Goal: Task Accomplishment & Management: Manage account settings

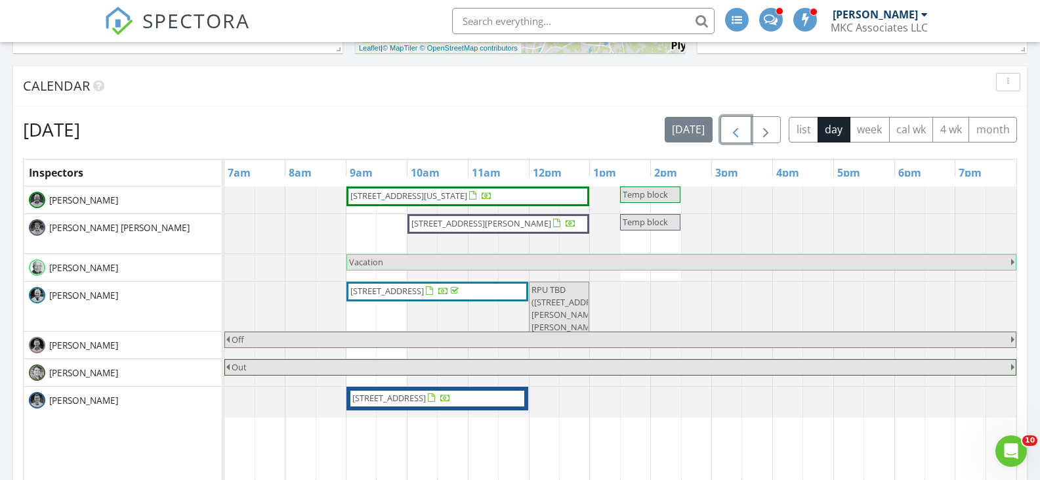
click at [734, 134] on span "button" at bounding box center [736, 130] width 16 height 16
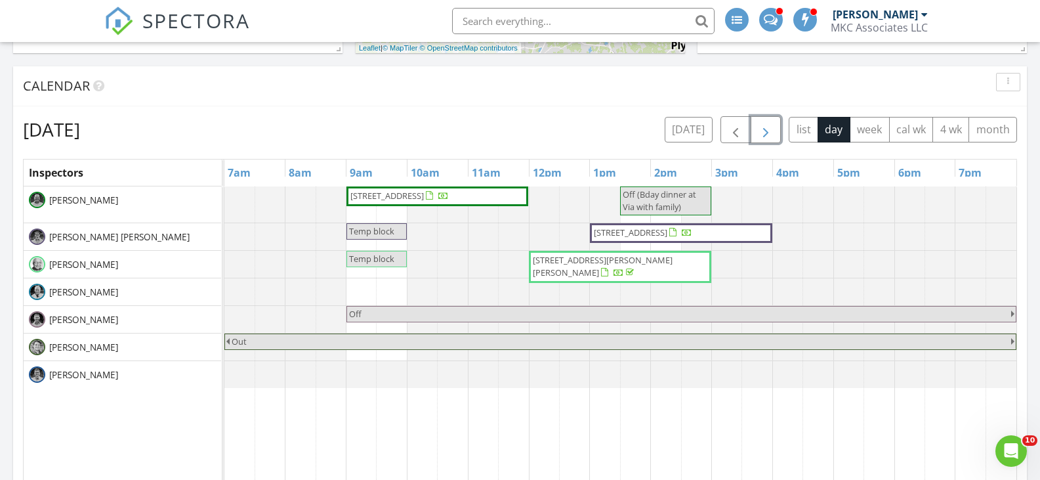
click at [769, 133] on span "button" at bounding box center [766, 130] width 16 height 16
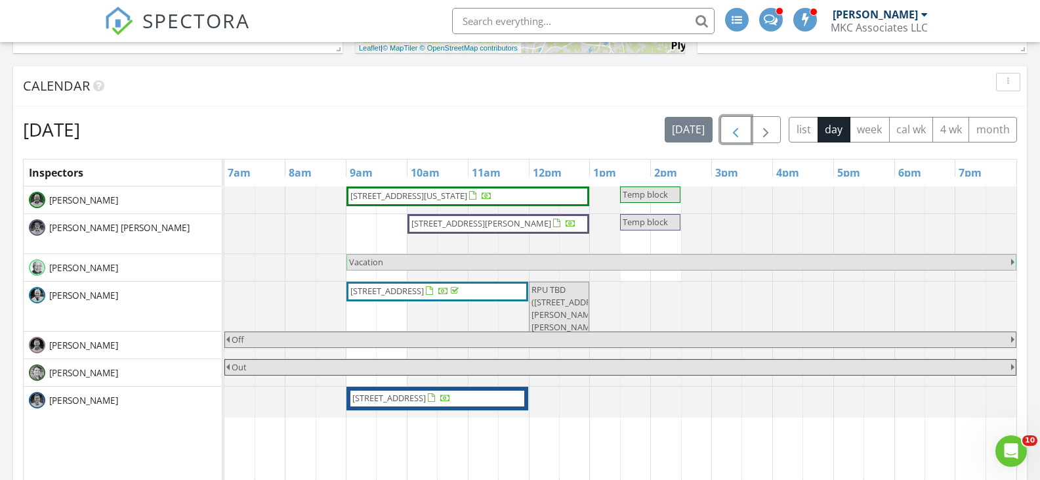
click at [736, 135] on span "button" at bounding box center [736, 130] width 16 height 16
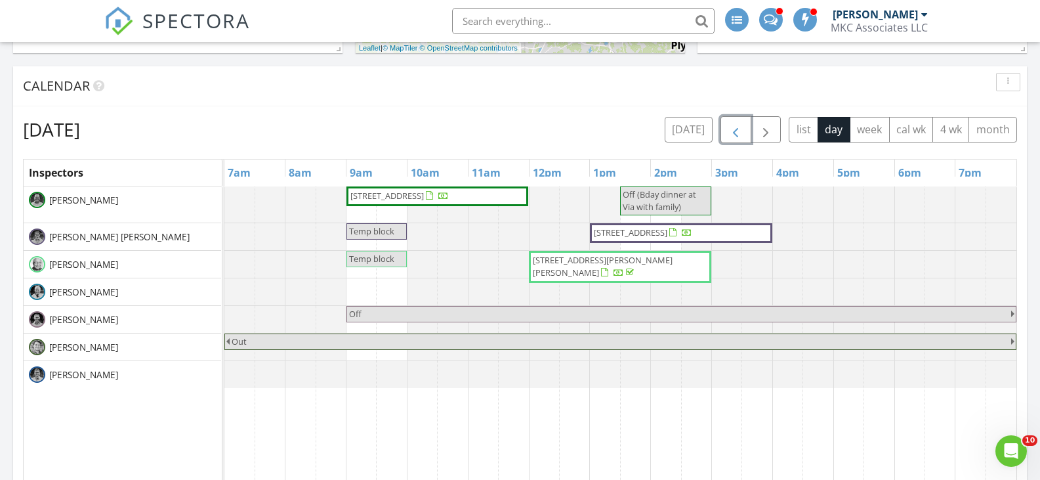
click at [736, 135] on span "button" at bounding box center [736, 130] width 16 height 16
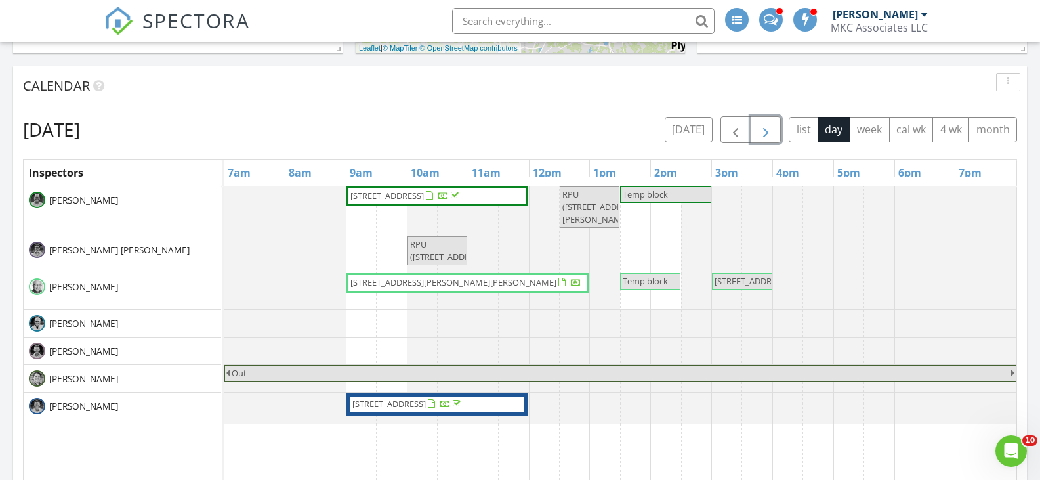
click at [769, 129] on span "button" at bounding box center [766, 130] width 16 height 16
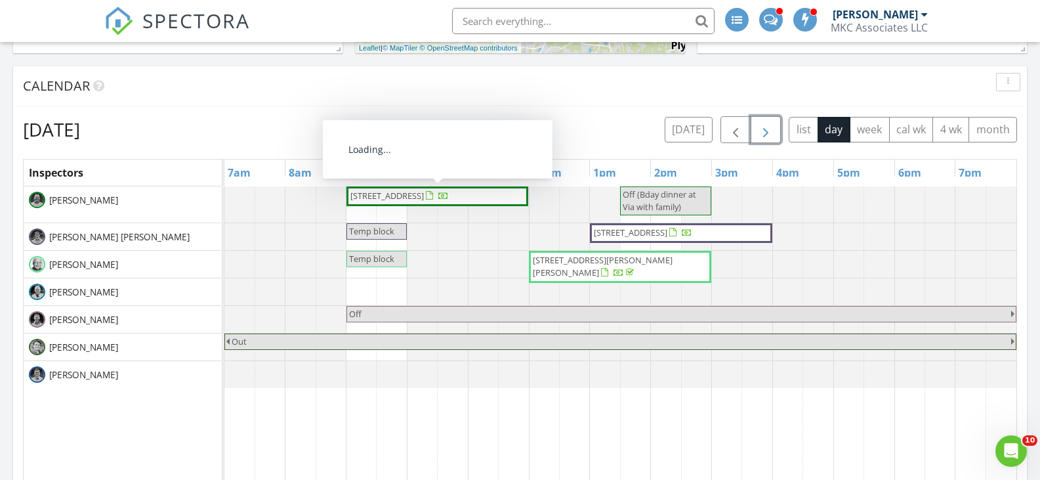
click at [424, 198] on span "14 Broadway, Stoneham 02180" at bounding box center [387, 196] width 74 height 12
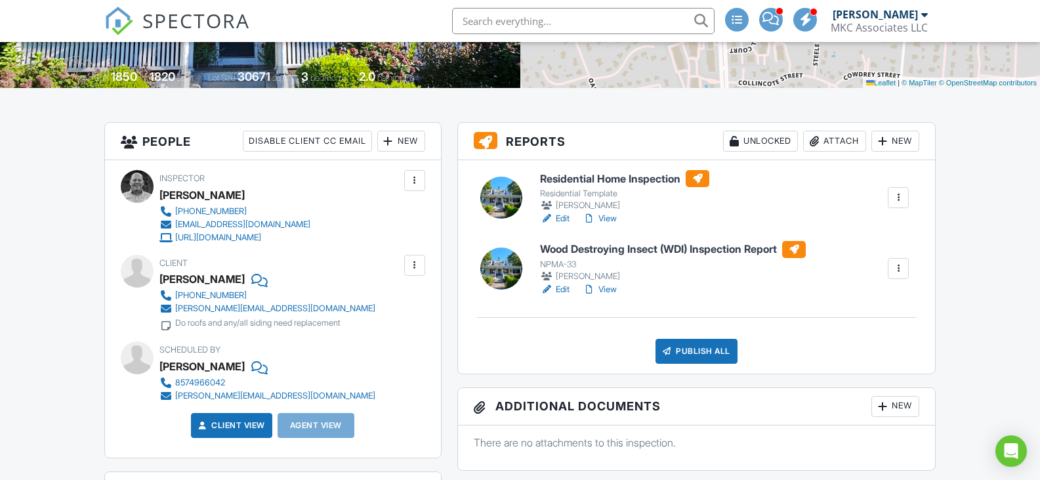
click at [603, 178] on h6 "Residential Home Inspection" at bounding box center [624, 178] width 169 height 17
